Goal: Task Accomplishment & Management: Manage account settings

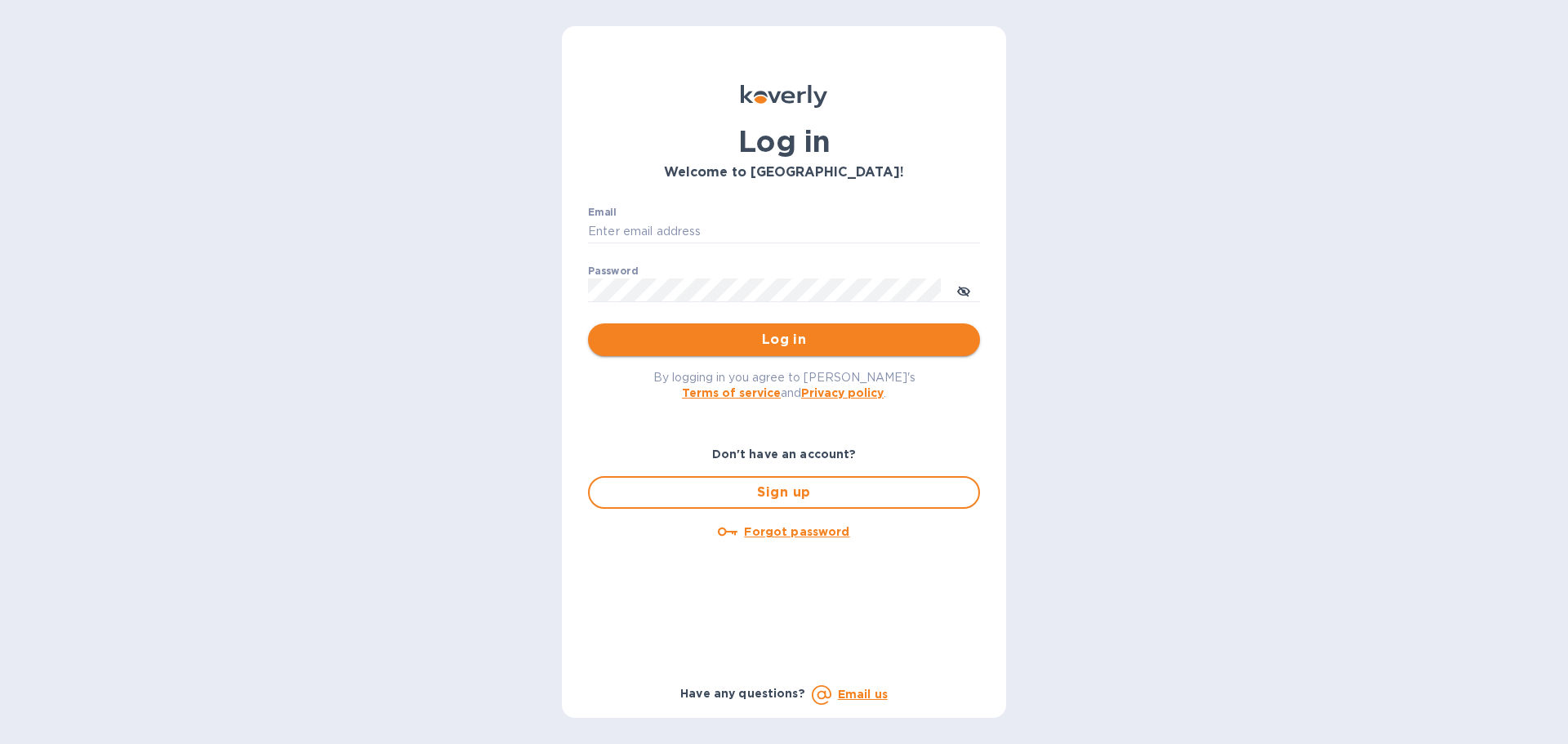
type input "[EMAIL_ADDRESS][PERSON_NAME][DOMAIN_NAME]"
click at [774, 341] on span "Log in" at bounding box center [783, 340] width 366 height 19
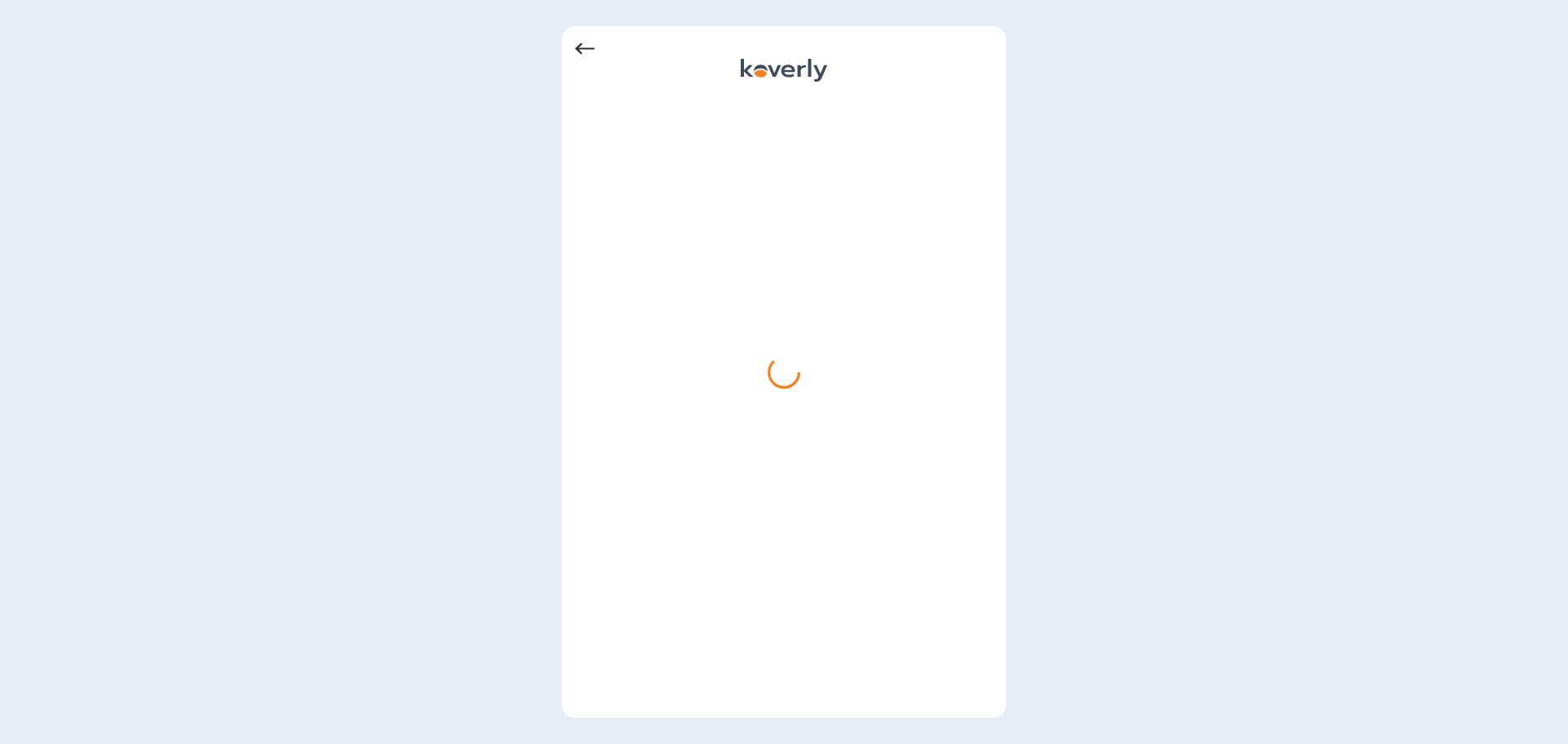
click at [592, 47] on icon at bounding box center [584, 49] width 19 height 19
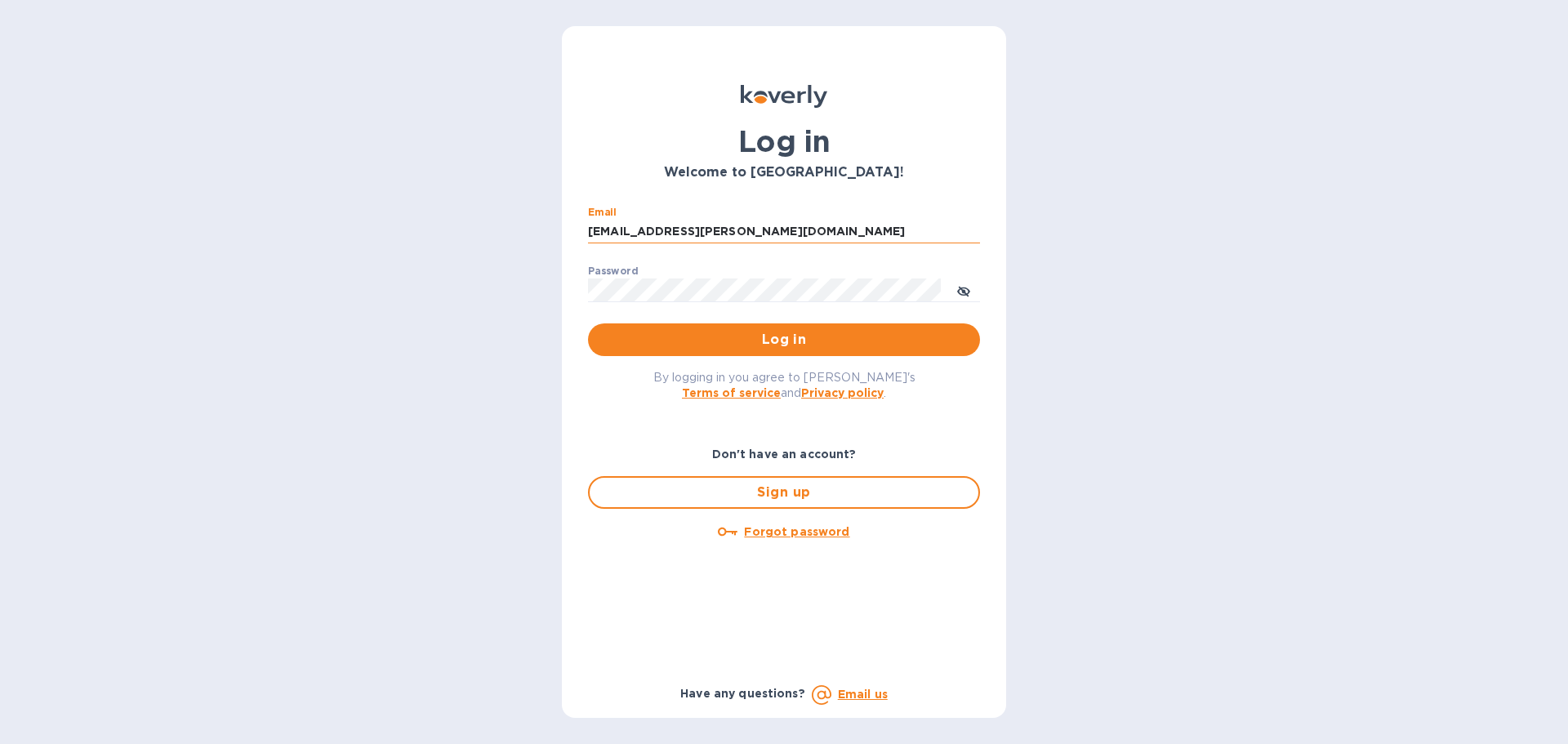
click at [820, 223] on input "[EMAIL_ADDRESS][PERSON_NAME][DOMAIN_NAME]" at bounding box center [783, 232] width 392 height 24
click at [848, 335] on span "Log in" at bounding box center [783, 340] width 366 height 19
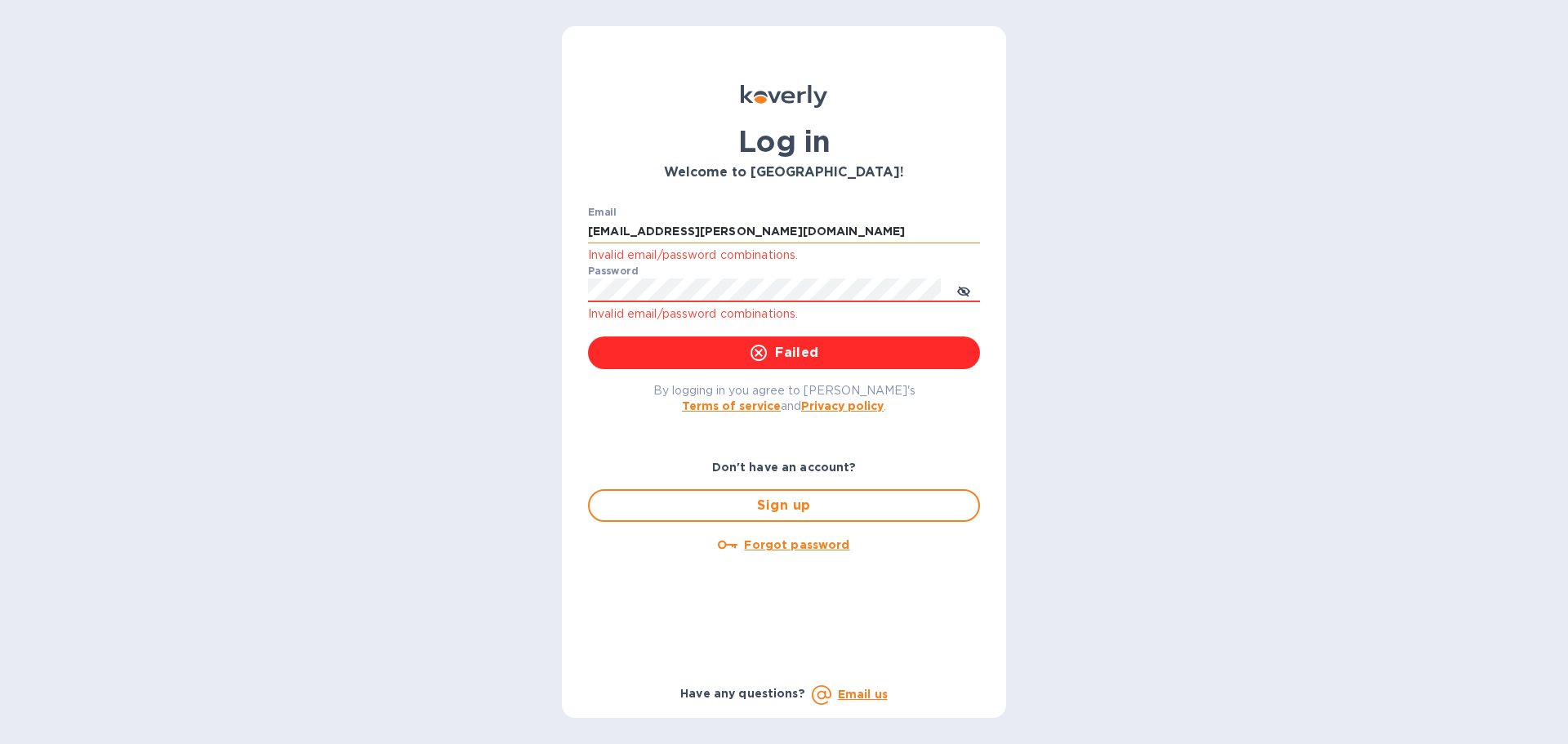
click at [772, 221] on input "lizs@taggart-intl.com" at bounding box center [783, 232] width 392 height 24
type input "[EMAIL_ADDRESS][PERSON_NAME][DOMAIN_NAME]"
click at [811, 355] on span "Failed" at bounding box center [783, 353] width 366 height 19
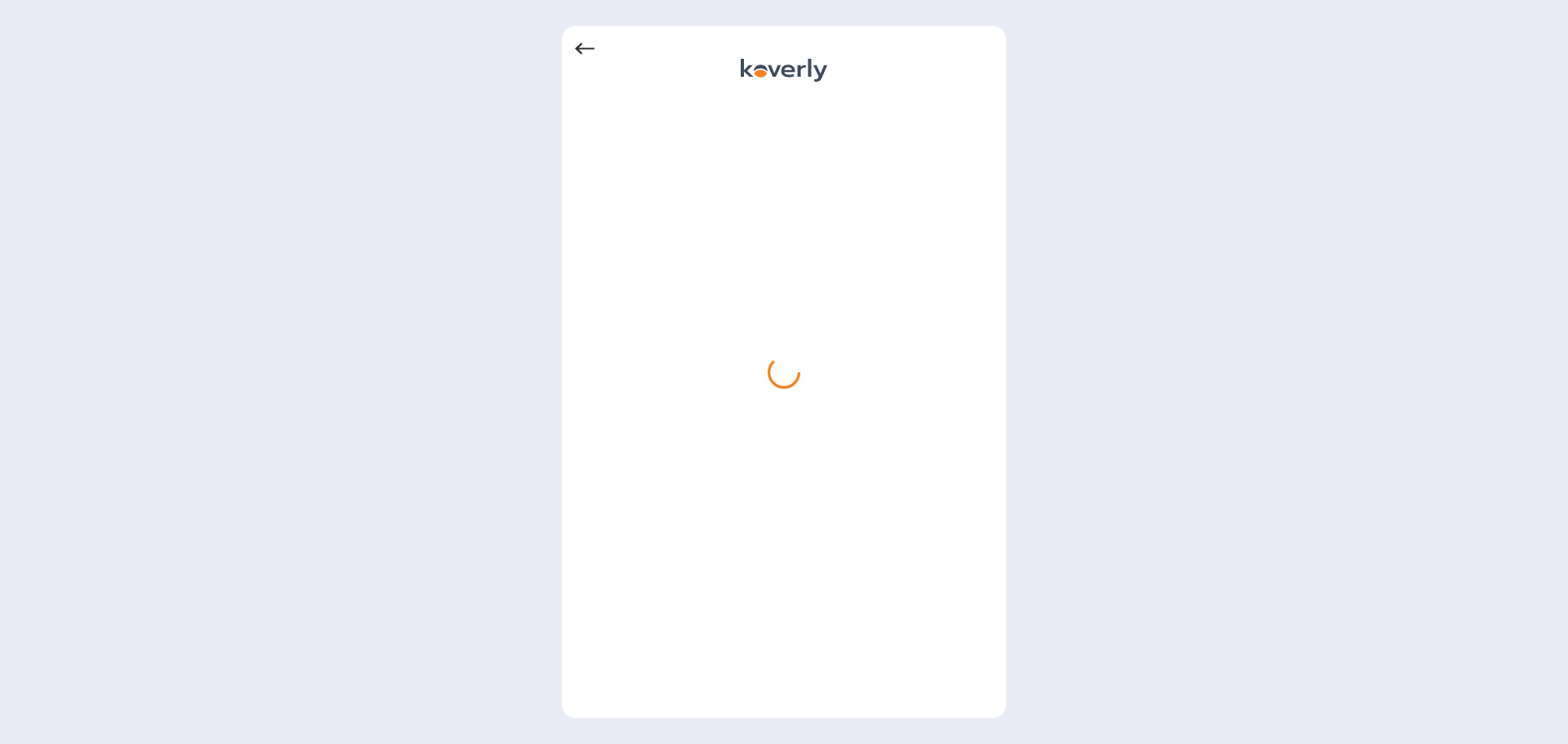
click at [436, 349] on div at bounding box center [784, 372] width 1568 height 744
click at [595, 45] on div at bounding box center [783, 49] width 418 height 19
click at [588, 46] on icon at bounding box center [584, 49] width 19 height 19
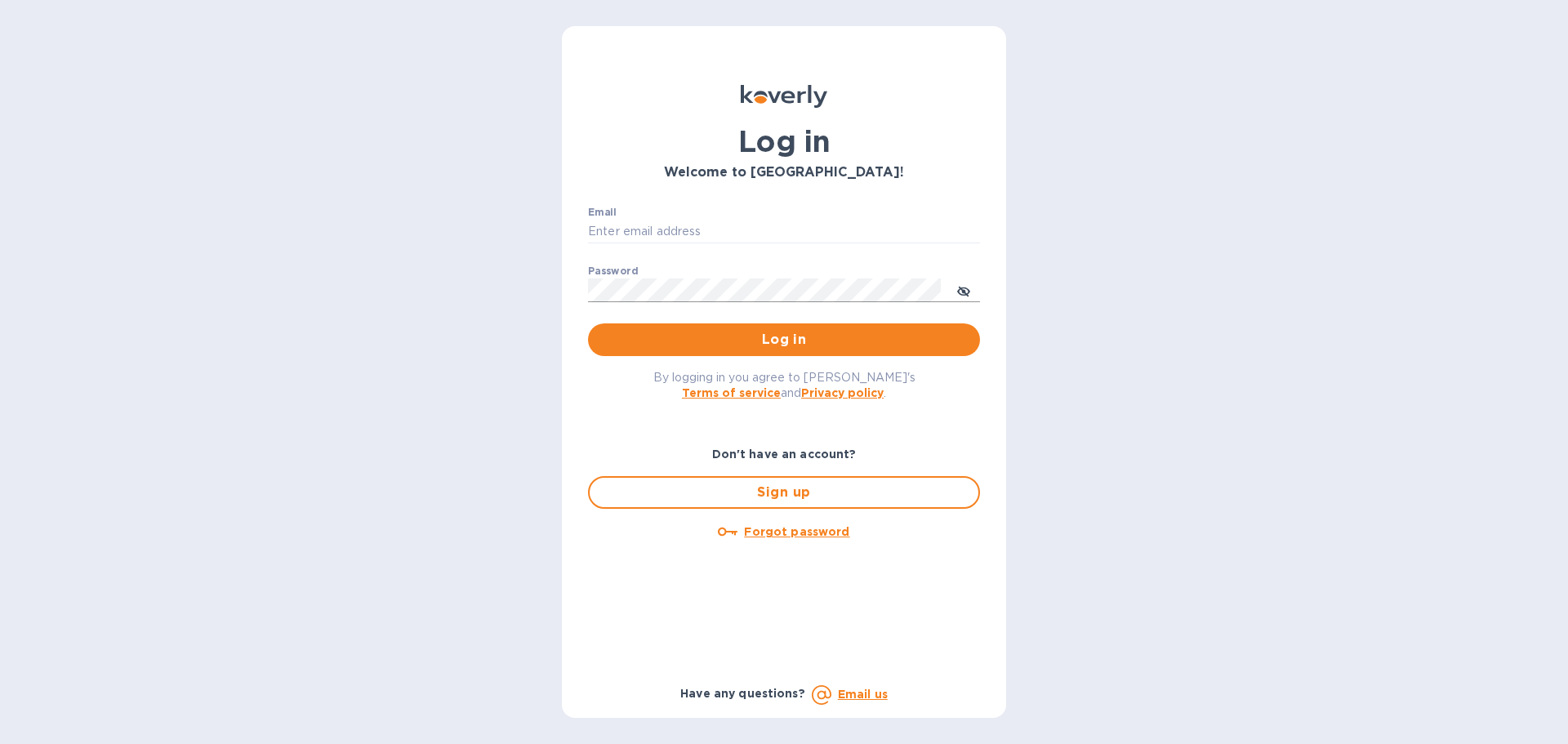
type input "[EMAIL_ADDRESS][PERSON_NAME][DOMAIN_NAME]"
click at [973, 293] on button "toggle password visibility" at bounding box center [963, 289] width 32 height 32
click at [823, 334] on span "Log in" at bounding box center [783, 340] width 366 height 19
